Goal: Task Accomplishment & Management: Use online tool/utility

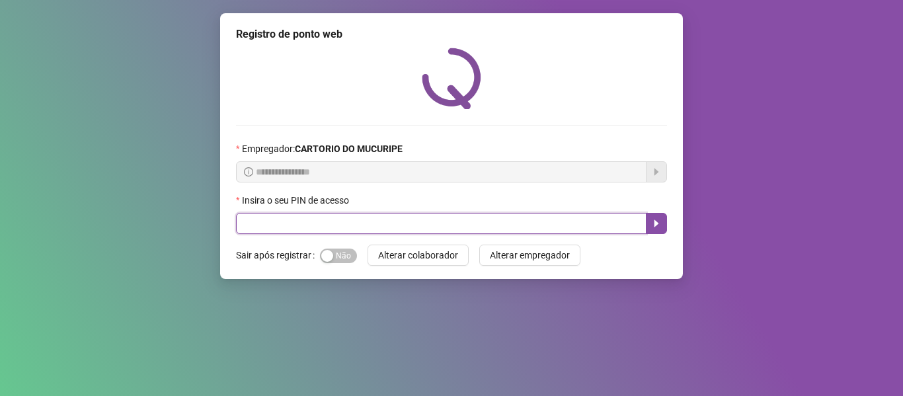
click at [340, 229] on input "text" at bounding box center [441, 223] width 410 height 21
type input "*****"
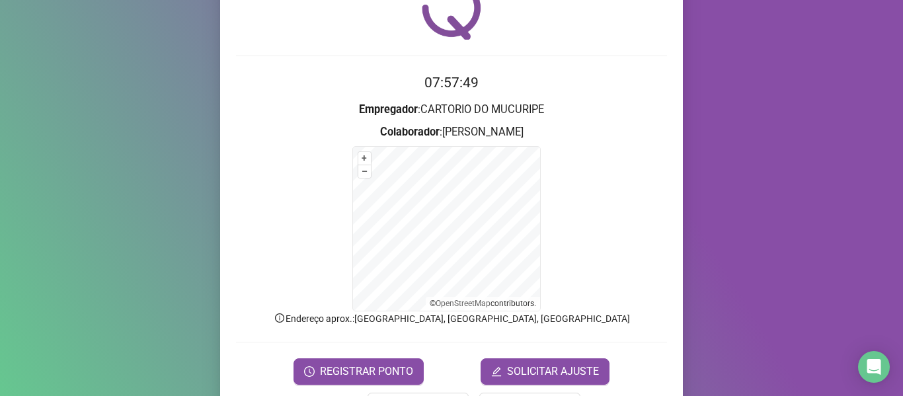
scroll to position [116, 0]
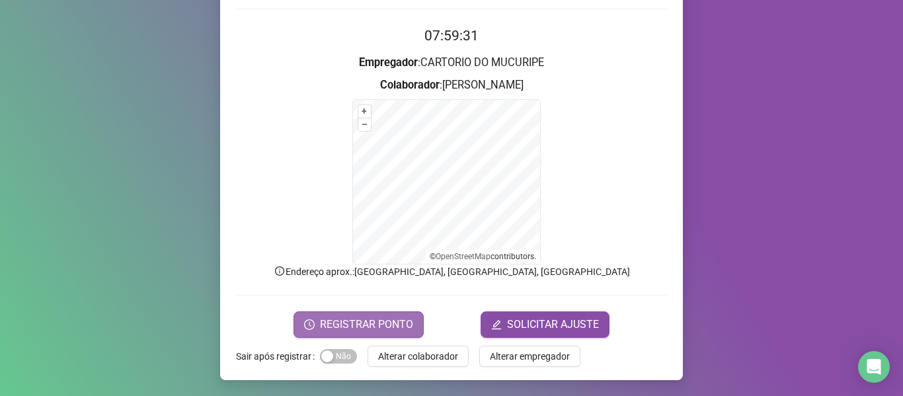
click at [379, 321] on span "REGISTRAR PONTO" at bounding box center [366, 325] width 93 height 16
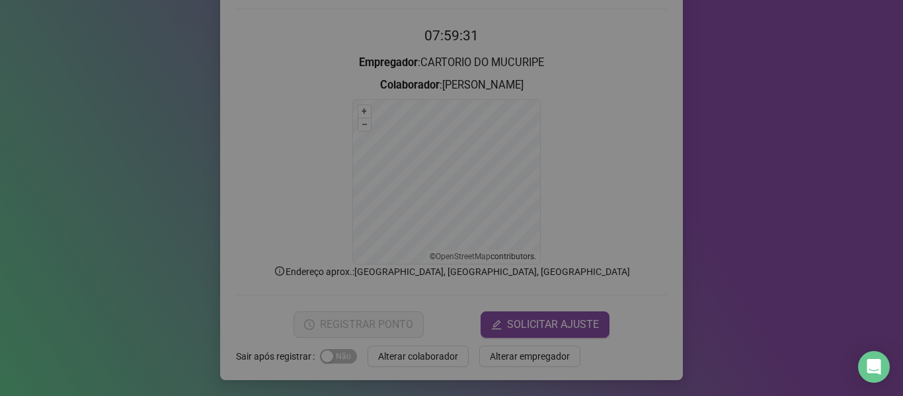
click at [379, 321] on div "Registro de ponto web Registrando ponto web, aguarde... Colaborador : [PERSON_N…" at bounding box center [451, 198] width 903 height 396
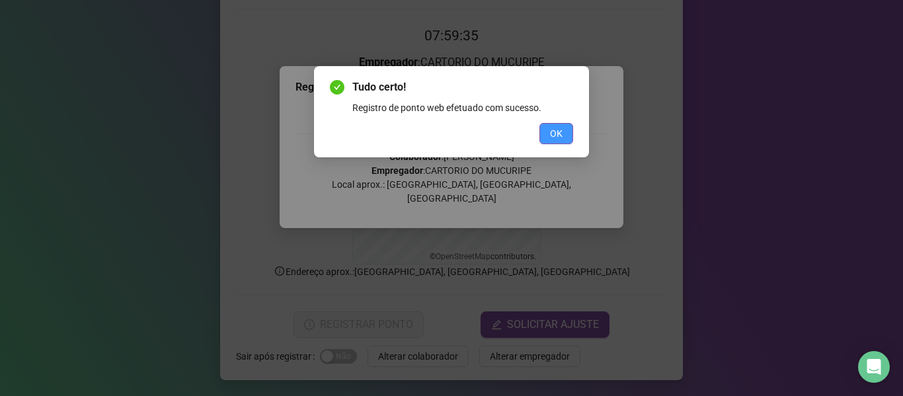
click at [547, 130] on button "OK" at bounding box center [556, 133] width 34 height 21
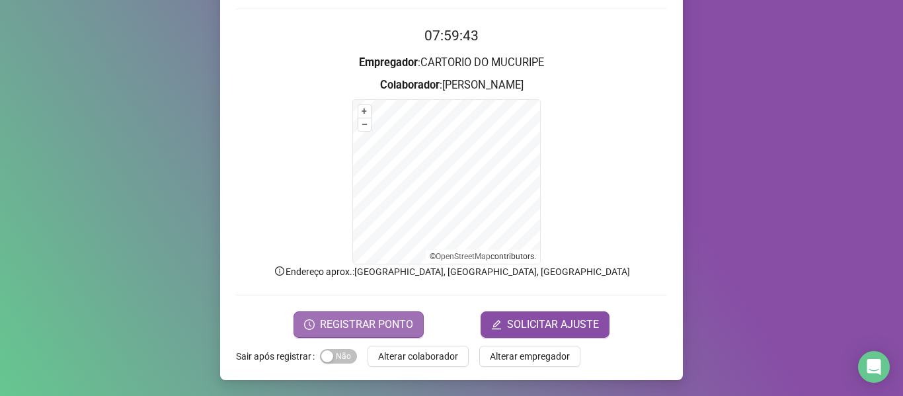
click at [356, 336] on button "REGISTRAR PONTO" at bounding box center [358, 324] width 130 height 26
click at [432, 358] on span "Alterar colaborador" at bounding box center [418, 356] width 80 height 15
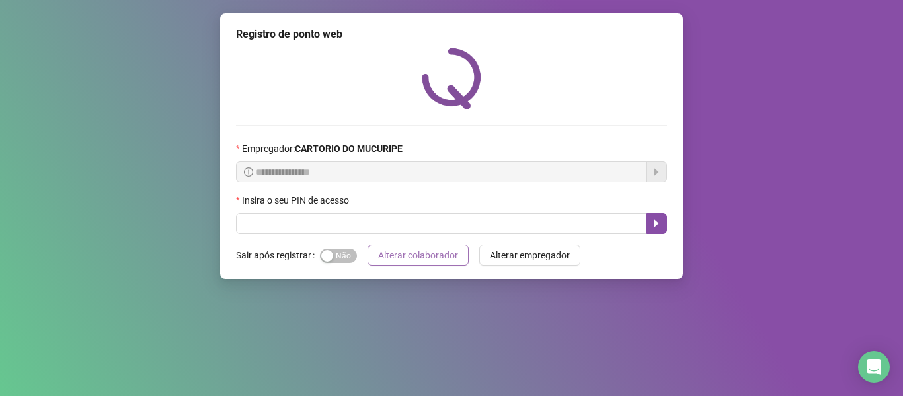
scroll to position [0, 0]
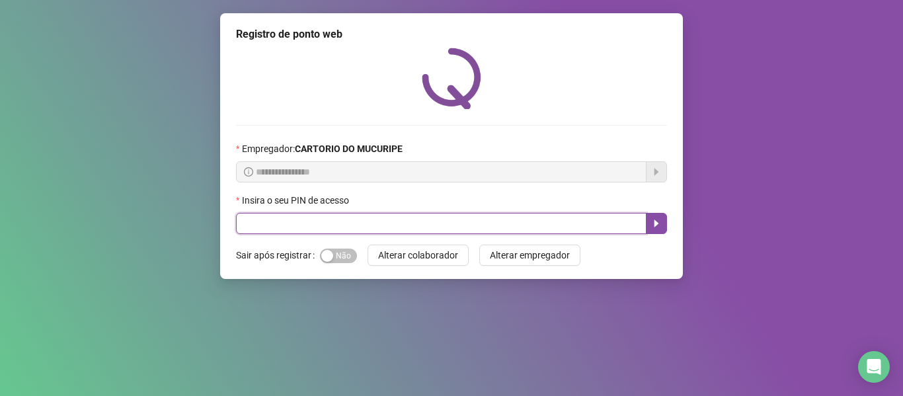
click at [494, 219] on input "text" at bounding box center [441, 223] width 410 height 21
